Goal: Information Seeking & Learning: Learn about a topic

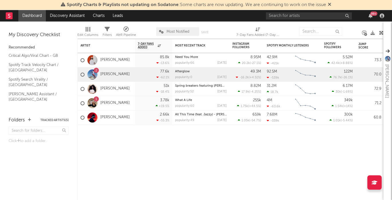
click at [307, 20] on div "99 +" at bounding box center [326, 15] width 120 height 11
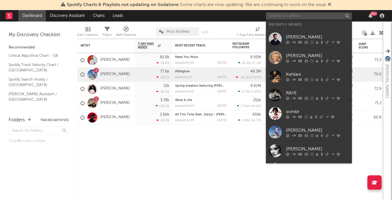
click at [302, 13] on input "text" at bounding box center [309, 15] width 86 height 7
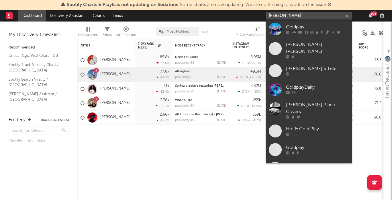
type input "[PERSON_NAME]"
click at [303, 29] on div "Coldplay" at bounding box center [317, 27] width 63 height 7
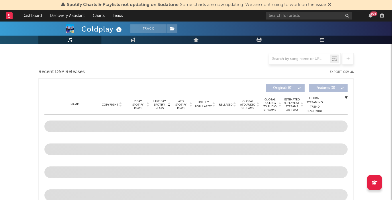
scroll to position [168, 0]
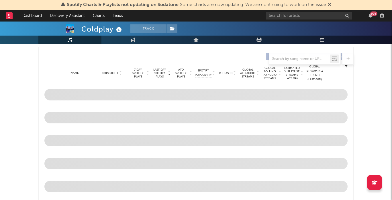
select select "6m"
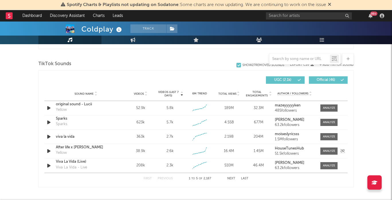
scroll to position [391, 0]
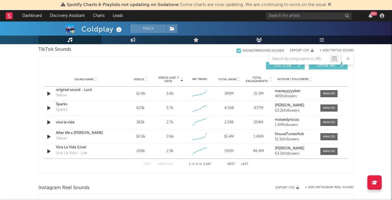
click at [232, 163] on button "Next" at bounding box center [231, 164] width 8 height 3
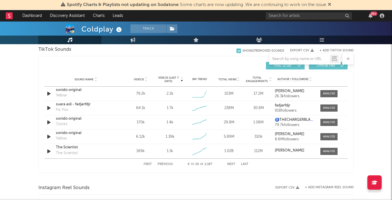
click at [232, 163] on button "Next" at bounding box center [231, 164] width 8 height 3
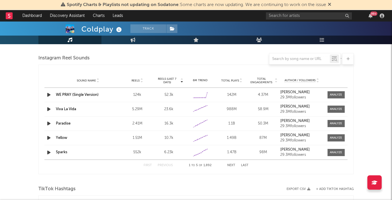
scroll to position [522, 0]
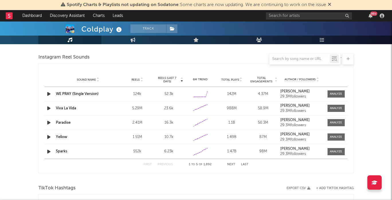
click at [235, 163] on button "Next" at bounding box center [231, 164] width 8 height 3
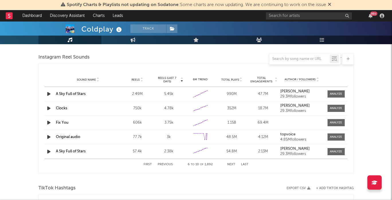
click at [235, 163] on button "Next" at bounding box center [231, 164] width 8 height 3
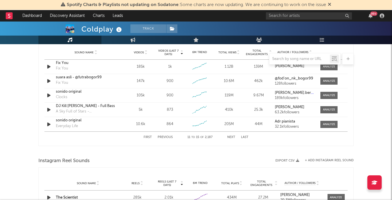
scroll to position [401, 0]
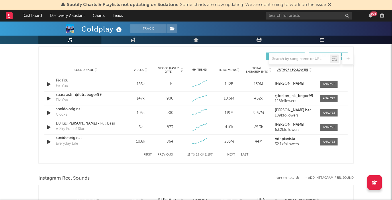
click at [169, 155] on button "Previous" at bounding box center [165, 154] width 15 height 3
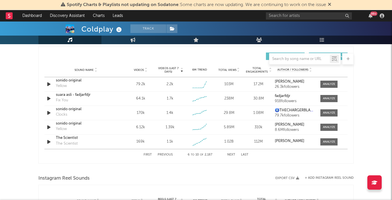
click at [169, 155] on button "Previous" at bounding box center [165, 154] width 15 height 3
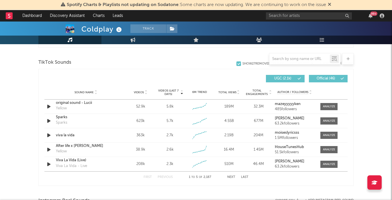
scroll to position [379, 0]
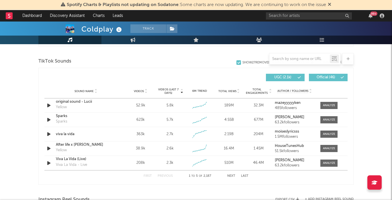
click at [229, 176] on button "Next" at bounding box center [231, 175] width 8 height 3
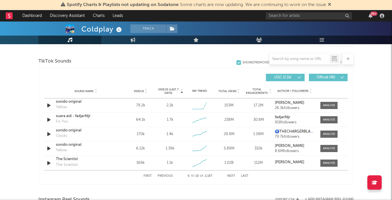
click at [229, 176] on button "Next" at bounding box center [231, 175] width 8 height 3
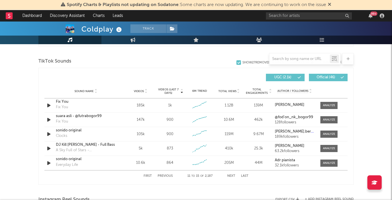
click at [229, 177] on button "Next" at bounding box center [231, 175] width 8 height 3
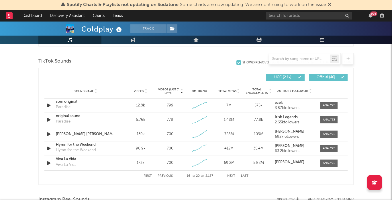
click at [229, 177] on button "Next" at bounding box center [231, 175] width 8 height 3
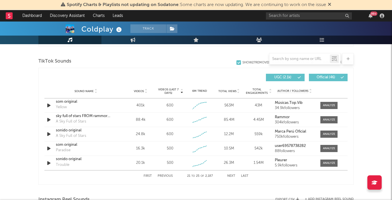
click at [229, 177] on button "Next" at bounding box center [231, 175] width 8 height 3
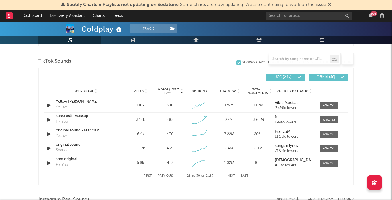
click at [169, 176] on button "Previous" at bounding box center [165, 175] width 15 height 3
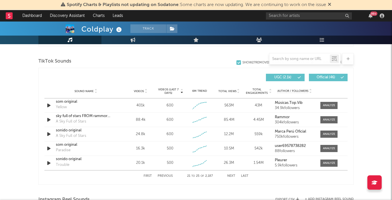
click at [169, 176] on button "Previous" at bounding box center [165, 175] width 15 height 3
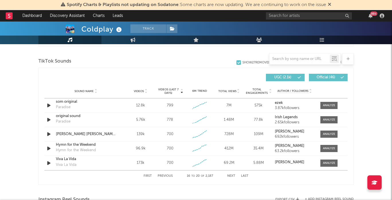
click at [169, 176] on button "Previous" at bounding box center [165, 175] width 15 height 3
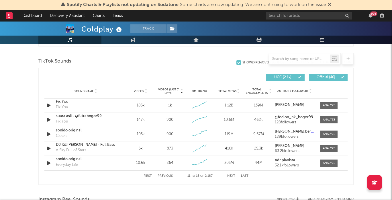
click at [169, 176] on button "Previous" at bounding box center [165, 175] width 15 height 3
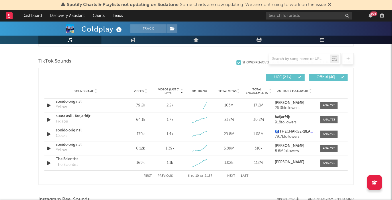
click at [169, 176] on button "Previous" at bounding box center [165, 175] width 15 height 3
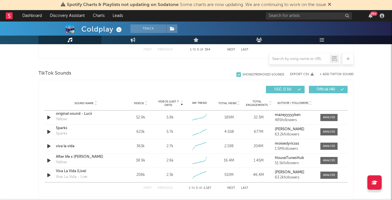
scroll to position [364, 0]
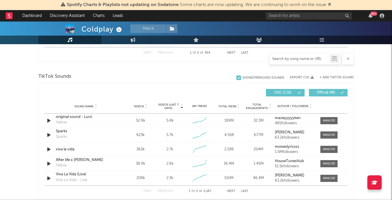
click at [291, 60] on input "text" at bounding box center [300, 59] width 61 height 5
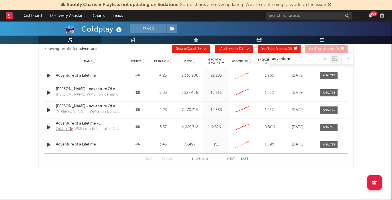
scroll to position [779, 0]
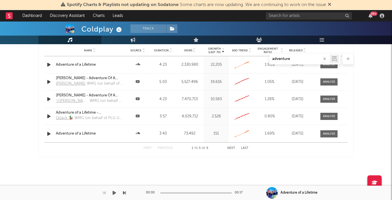
type input "adventure"
